Goal: Use online tool/utility: Use online tool/utility

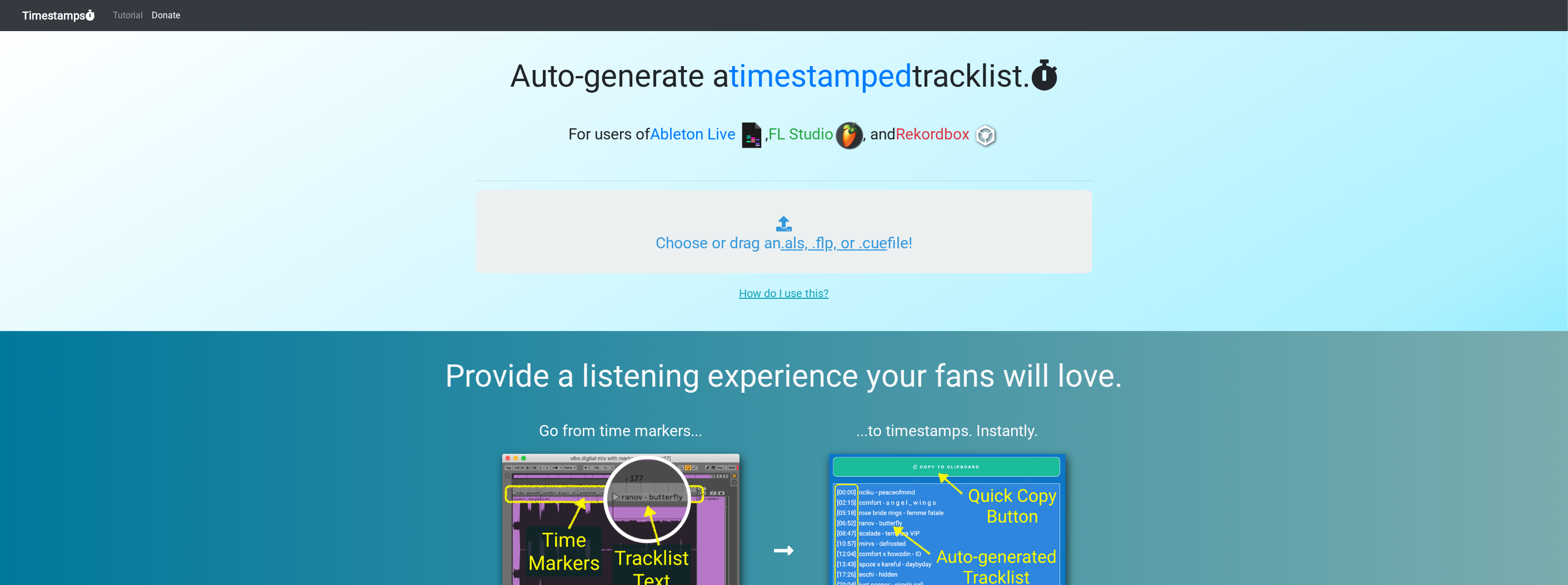
click at [807, 233] on input "Choose or drag an .als, .flp, or .cue file!" at bounding box center [784, 231] width 617 height 83
type input "C:\fakepath\NAMY 1_2.flp"
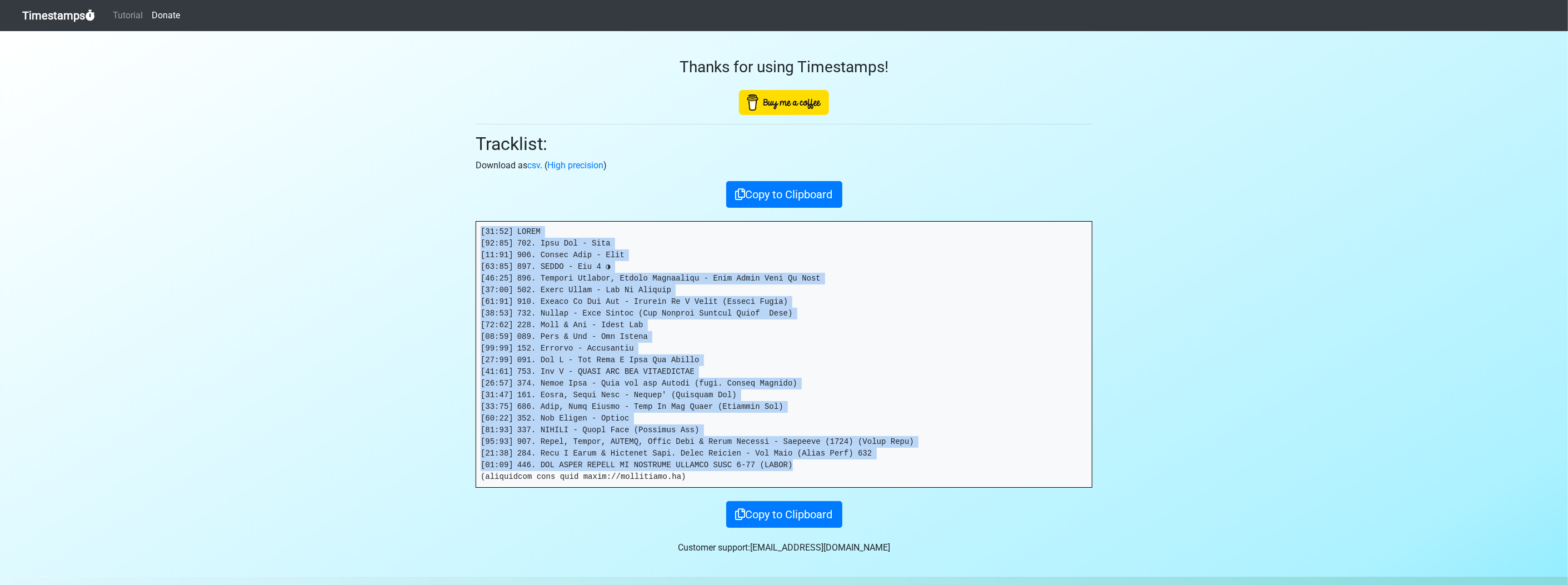
drag, startPoint x: 480, startPoint y: 234, endPoint x: 786, endPoint y: 465, distance: 383.4
click at [786, 465] on pre at bounding box center [784, 355] width 615 height 266
drag, startPoint x: 786, startPoint y: 465, endPoint x: 613, endPoint y: 380, distance: 192.8
copy pre "[00:00] INTRO [00:03] 001. Polo Pan - Nana [03:06] 002. Olivia Dean - Dive [05:…"
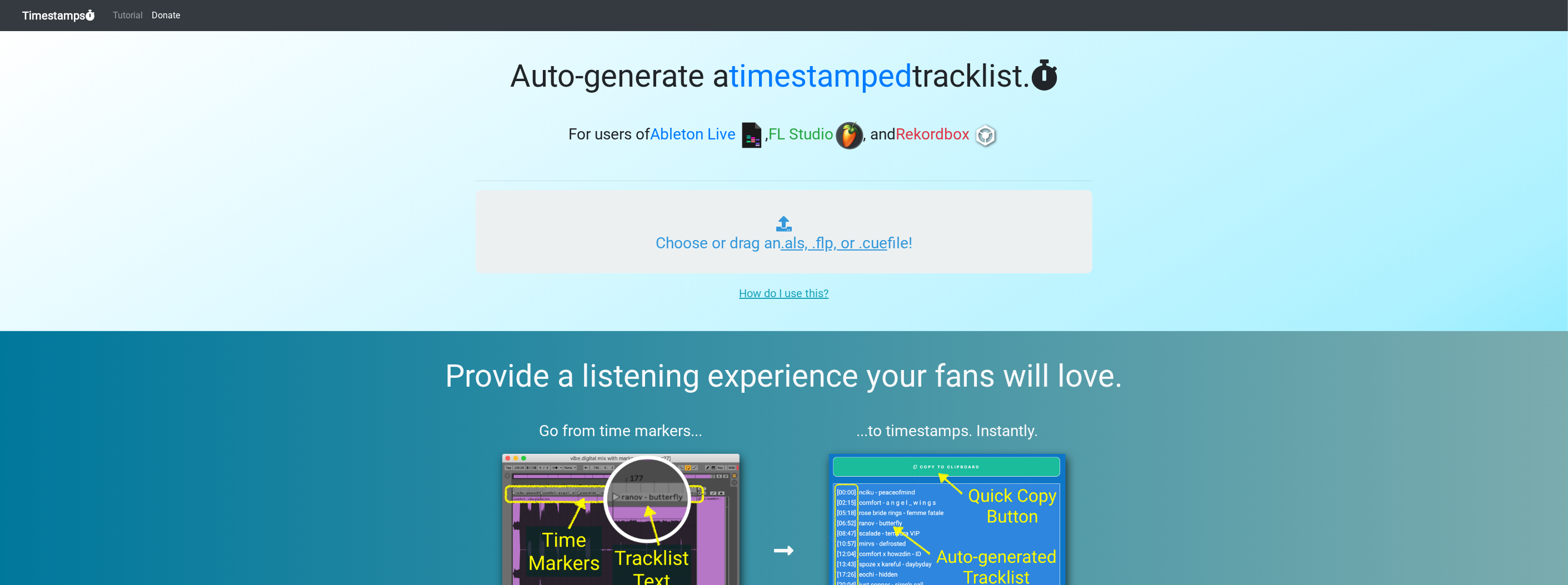
click at [723, 210] on input "Choose or drag an .als, .flp, or .cue file!" at bounding box center [784, 231] width 617 height 83
type input "C:\fakepath\NAMY 2_3.flp"
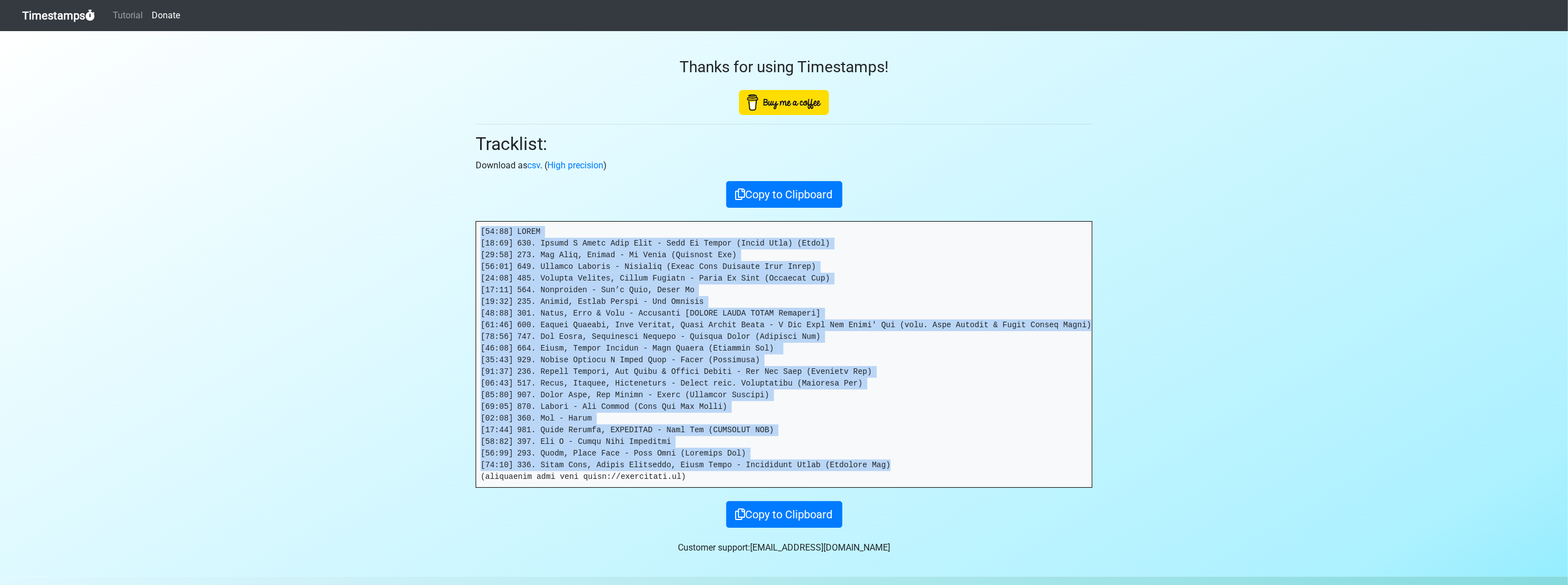
drag, startPoint x: 862, startPoint y: 465, endPoint x: 481, endPoint y: 229, distance: 448.2
click at [481, 229] on pre at bounding box center [784, 355] width 615 height 266
drag, startPoint x: 481, startPoint y: 229, endPoint x: 494, endPoint y: 232, distance: 13.3
copy pre "[94:61] LOREM [79:43] 709. Ipsumd S Ametc Adip Elit - Sedd Ei Tempor (Incid Utl…"
